Goal: Information Seeking & Learning: Learn about a topic

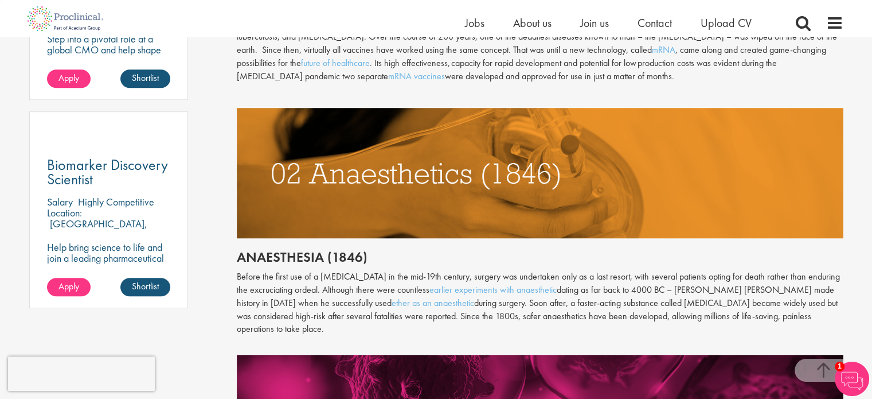
scroll to position [787, 0]
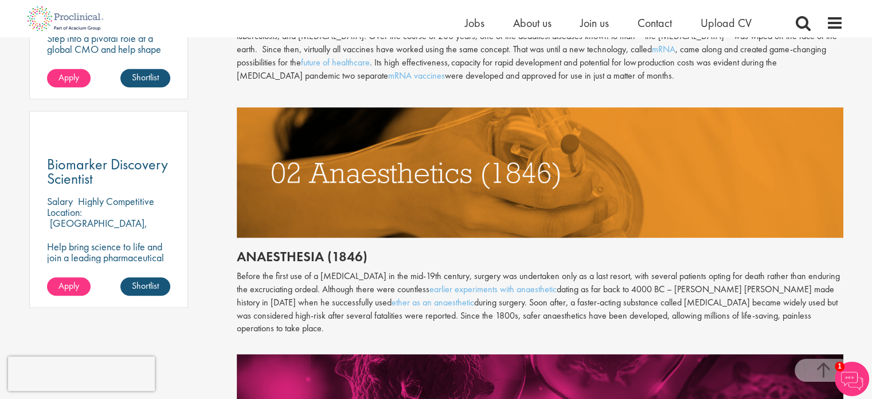
click at [839, 378] on img at bounding box center [852, 378] width 34 height 34
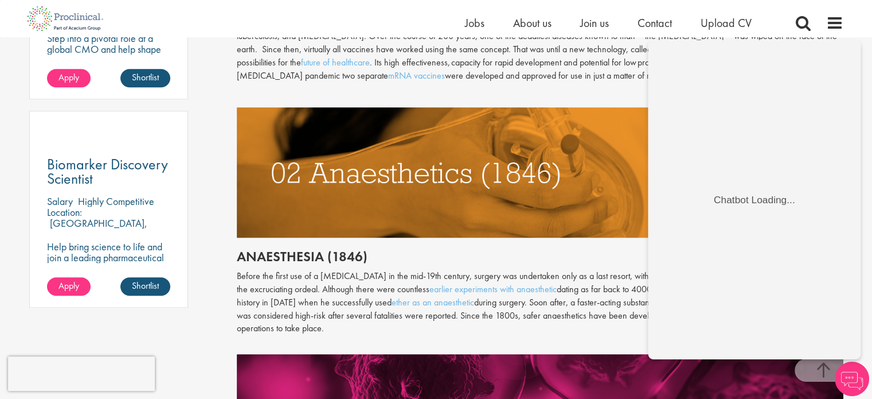
click at [450, 268] on div "Throughout history, disease has been a subject of fear and fascination in equal…" at bounding box center [540, 258] width 607 height 999
click at [846, 366] on img at bounding box center [852, 378] width 34 height 34
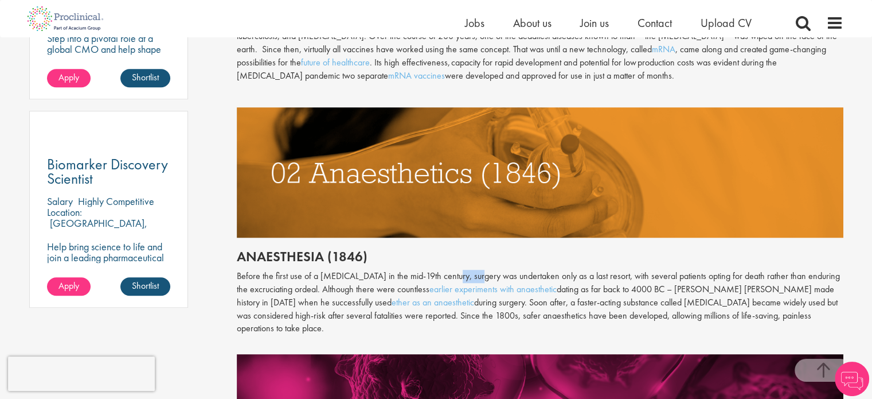
click at [640, 188] on img at bounding box center [540, 172] width 607 height 130
click at [507, 225] on img at bounding box center [540, 172] width 607 height 130
click at [444, 272] on p "Before the first use of a [MEDICAL_DATA] in the mid-19th century, surgery was u…" at bounding box center [540, 301] width 607 height 65
click at [444, 276] on p "Before the first use of a [MEDICAL_DATA] in the mid-19th century, surgery was u…" at bounding box center [540, 301] width 607 height 65
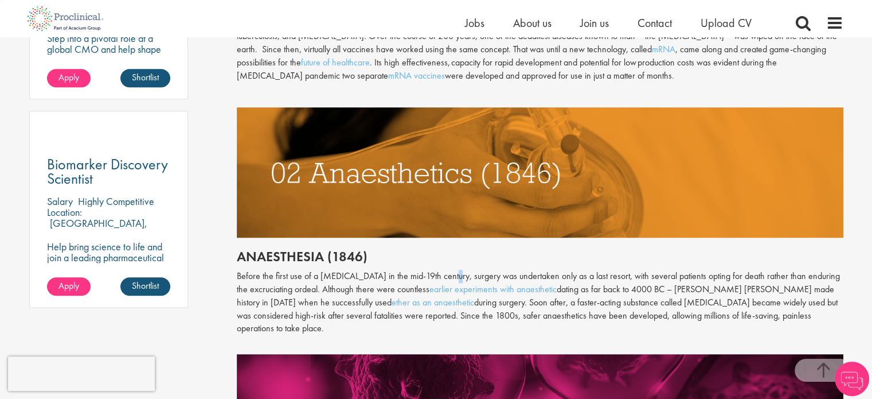
click at [444, 276] on p "Before the first use of a [MEDICAL_DATA] in the mid-19th century, surgery was u…" at bounding box center [540, 301] width 607 height 65
click at [445, 275] on p "Before the first use of a [MEDICAL_DATA] in the mid-19th century, surgery was u…" at bounding box center [540, 301] width 607 height 65
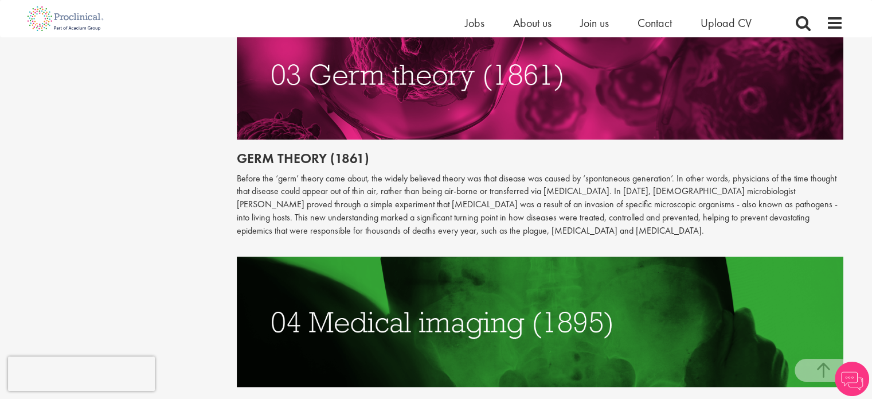
scroll to position [1110, 0]
